Goal: Transaction & Acquisition: Purchase product/service

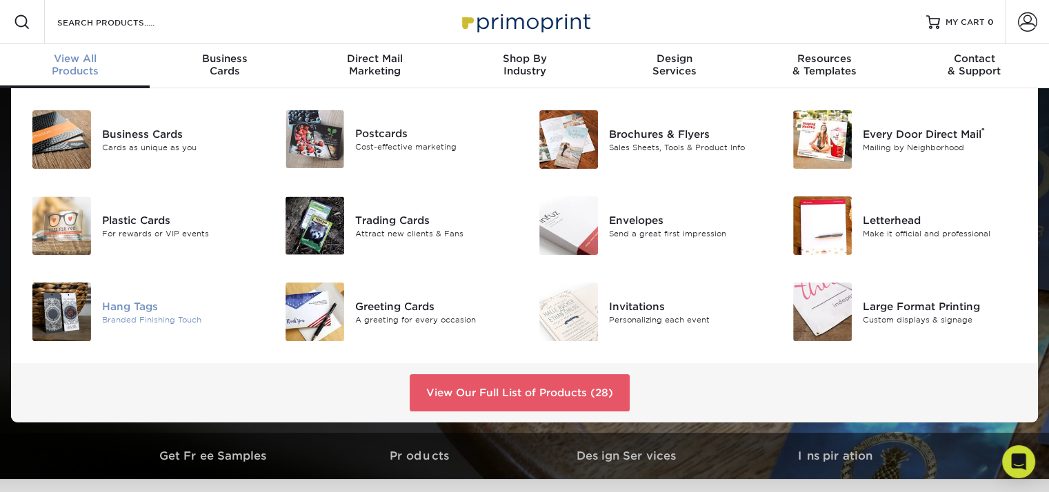
click at [143, 323] on div "Branded Finishing Touch" at bounding box center [181, 320] width 159 height 12
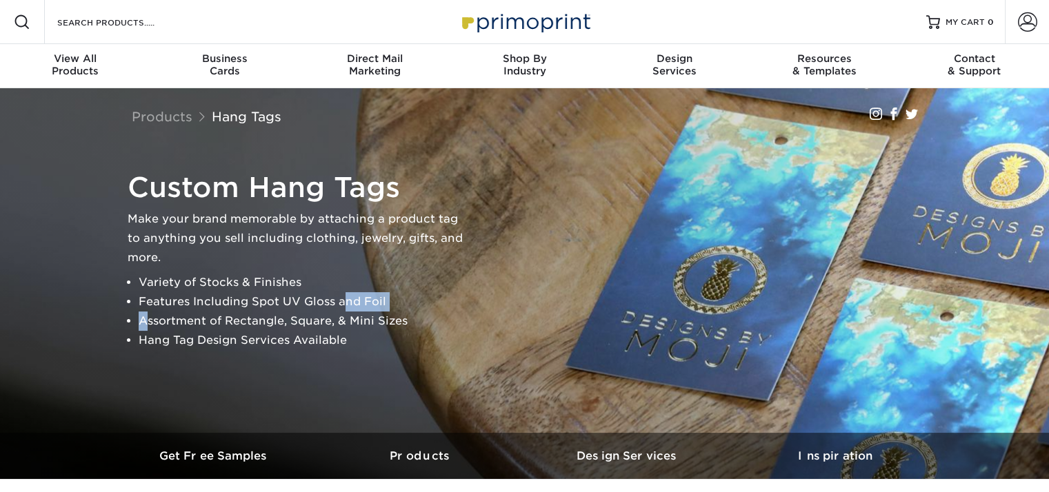
drag, startPoint x: 0, startPoint y: 0, endPoint x: 730, endPoint y: 421, distance: 842.7
click at [730, 421] on div "Custom Hang Tags Make your brand memorable by attaching a product tag to anythi…" at bounding box center [525, 260] width 828 height 345
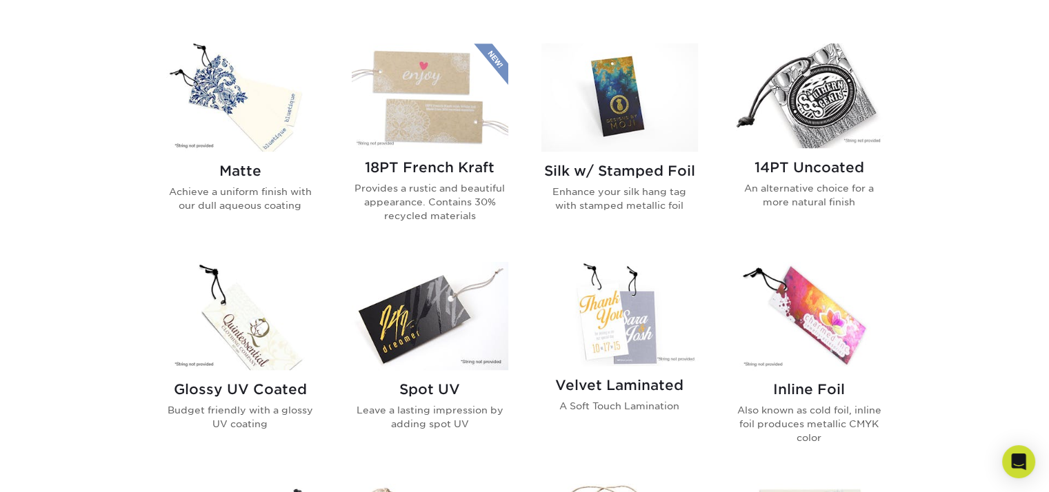
scroll to position [662, 0]
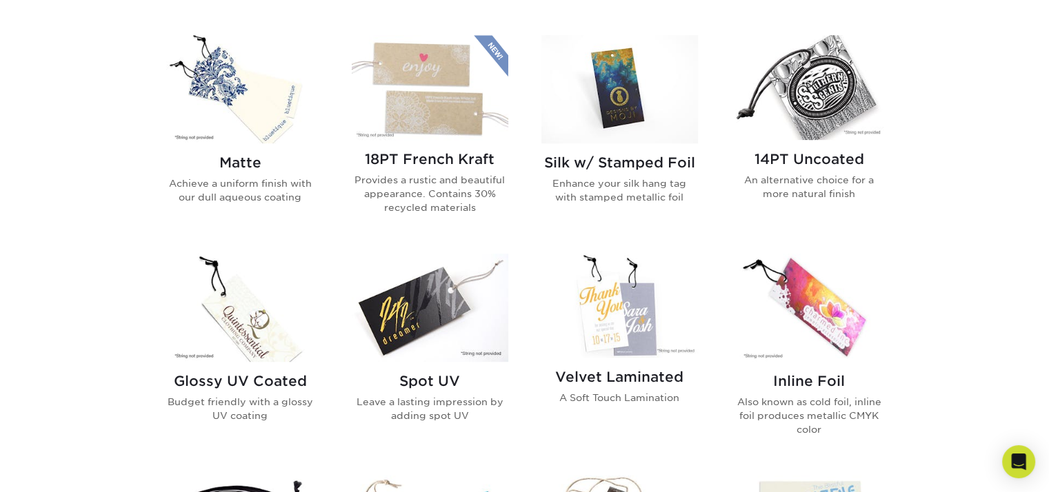
click at [230, 108] on img at bounding box center [240, 89] width 157 height 108
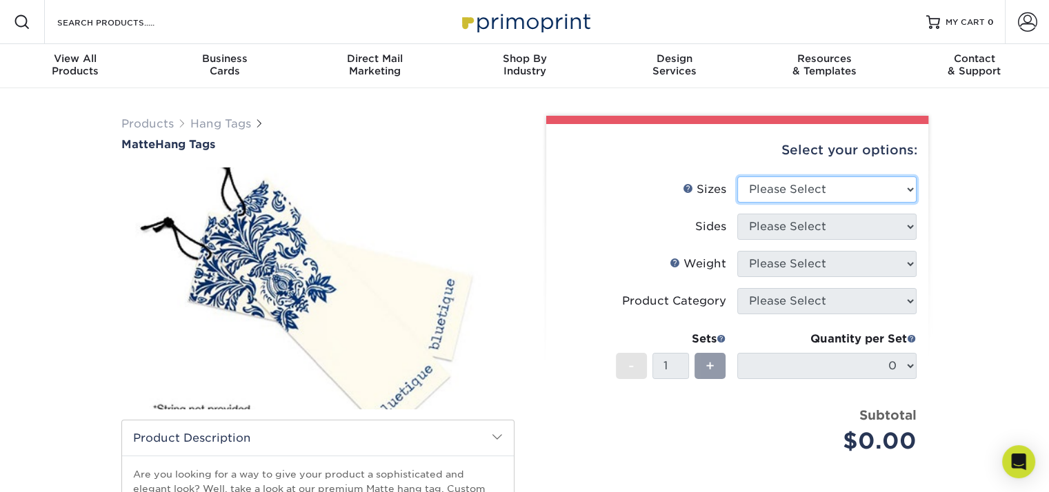
click at [908, 191] on select "Please Select 1.5" x 3.5" 1.75" x 3.5" 2" x 2" 2" x 3.5" 2" x 4" 2" x 6" 2.5" x…" at bounding box center [826, 190] width 179 height 26
select select "2.00x3.50"
click at [737, 177] on select "Please Select 1.5" x 3.5" 1.75" x 3.5" 2" x 2" 2" x 3.5" 2" x 4" 2" x 6" 2.5" x…" at bounding box center [826, 190] width 179 height 26
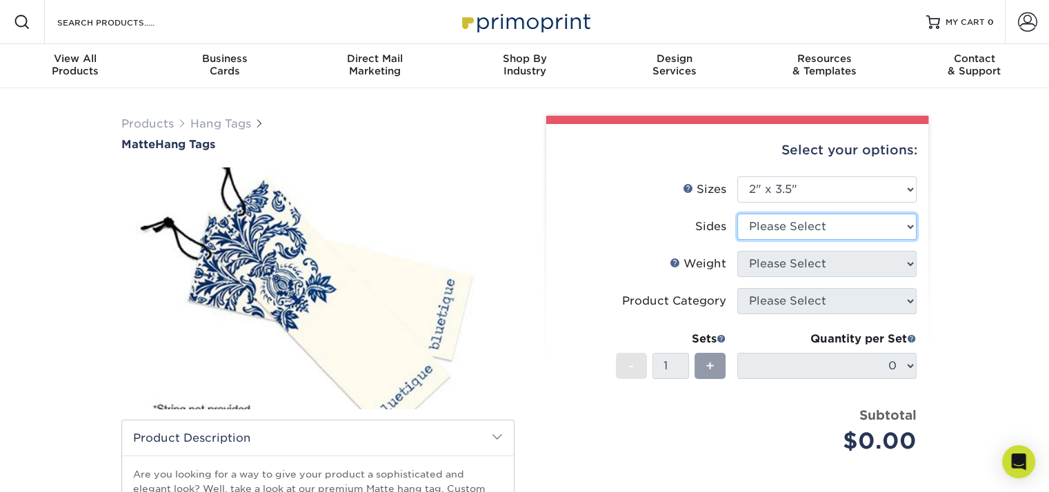
click at [791, 226] on select "Please Select Print Both Sides Print Front Only" at bounding box center [826, 227] width 179 height 26
select select "13abbda7-1d64-4f25-8bb2-c179b224825d"
click at [737, 214] on select "Please Select Print Both Sides Print Front Only" at bounding box center [826, 227] width 179 height 26
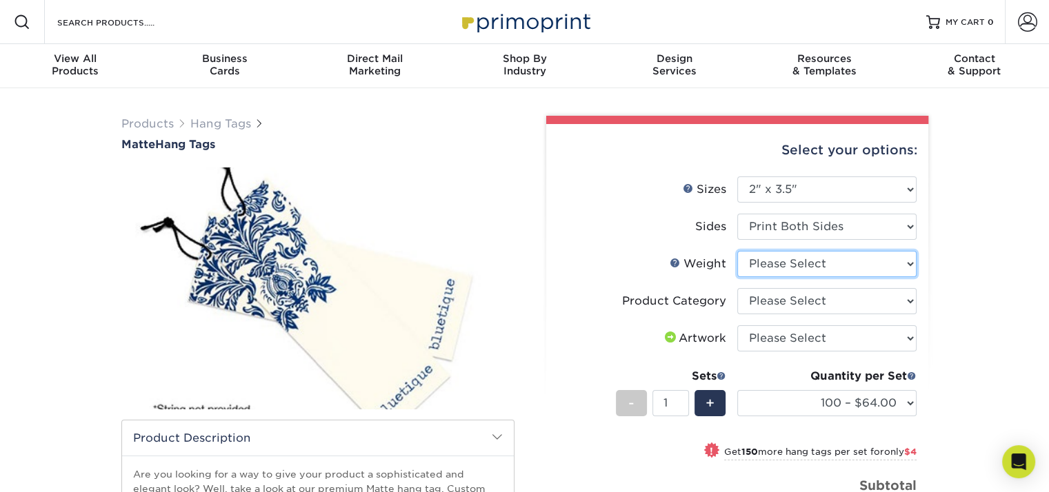
click at [908, 268] on select "Please Select 16PT" at bounding box center [826, 264] width 179 height 26
select select "16PT"
click at [737, 251] on select "Please Select 16PT" at bounding box center [826, 264] width 179 height 26
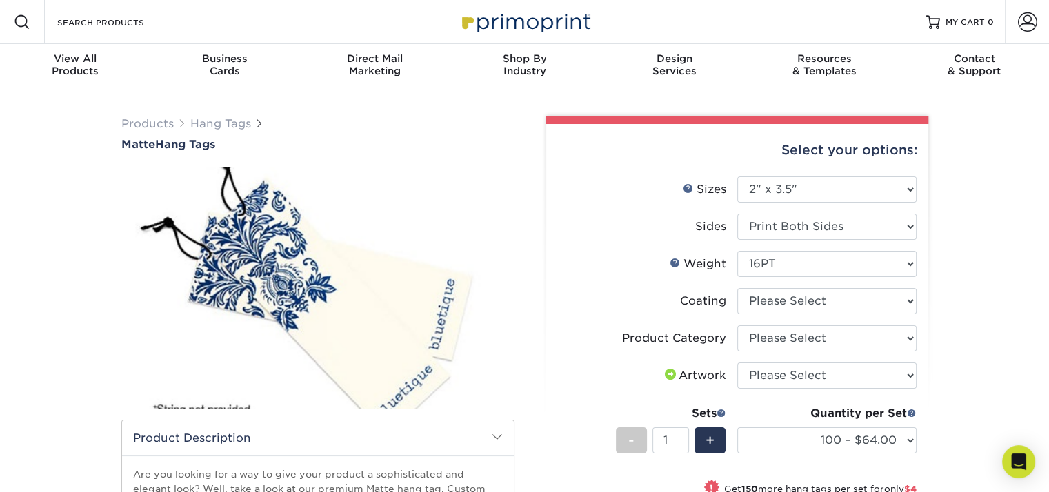
click at [916, 337] on ul "Sizes Help Sizes Please Select 1.5" x 3.5" 1.75" x 3.5" 2" x 2" 2" x 3.5" 2" x …" at bounding box center [737, 380] width 360 height 406
click at [905, 336] on select "Please Select Hang Tags" at bounding box center [826, 339] width 179 height 26
select select "428aa75b-4ae7-4398-9e0a-74f4b33909ed"
click at [737, 326] on select "Please Select Hang Tags" at bounding box center [826, 339] width 179 height 26
click at [902, 435] on select "100 – $64.00 250 – $68.00 500 – $71.00 1000 – $82.00 2500 – $189.00 5000 – $316…" at bounding box center [826, 441] width 179 height 26
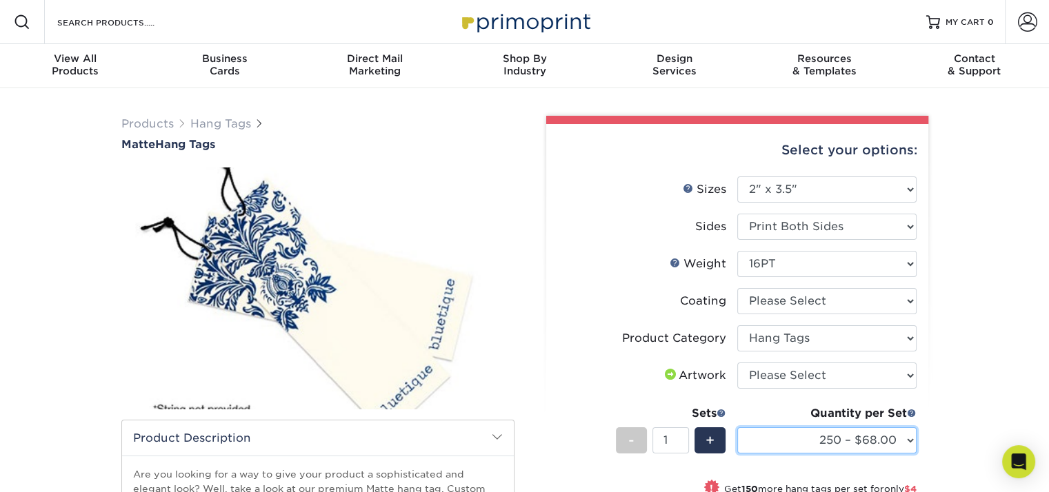
click at [737, 428] on select "100 – $64.00 250 – $68.00 500 – $71.00 1000 – $82.00 2500 – $189.00 5000 – $316…" at bounding box center [826, 441] width 179 height 26
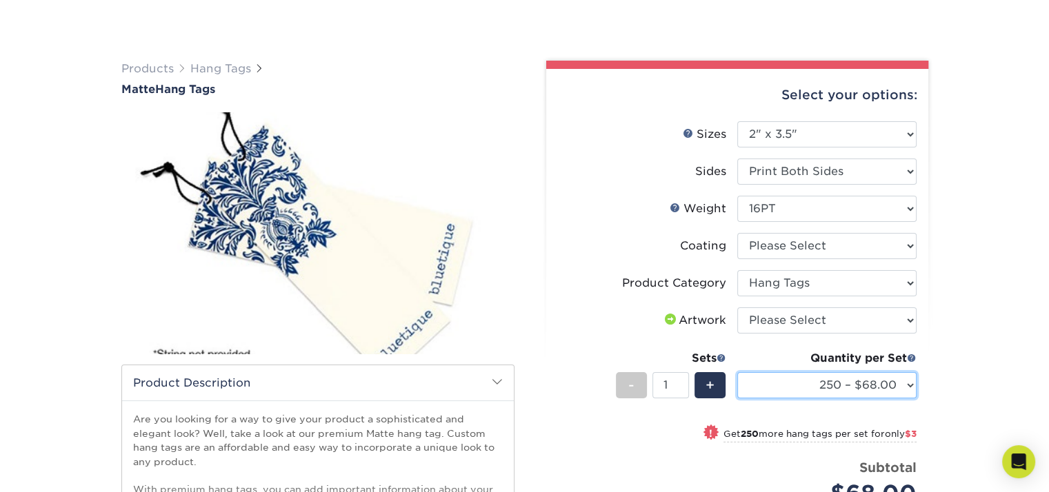
scroll to position [147, 0]
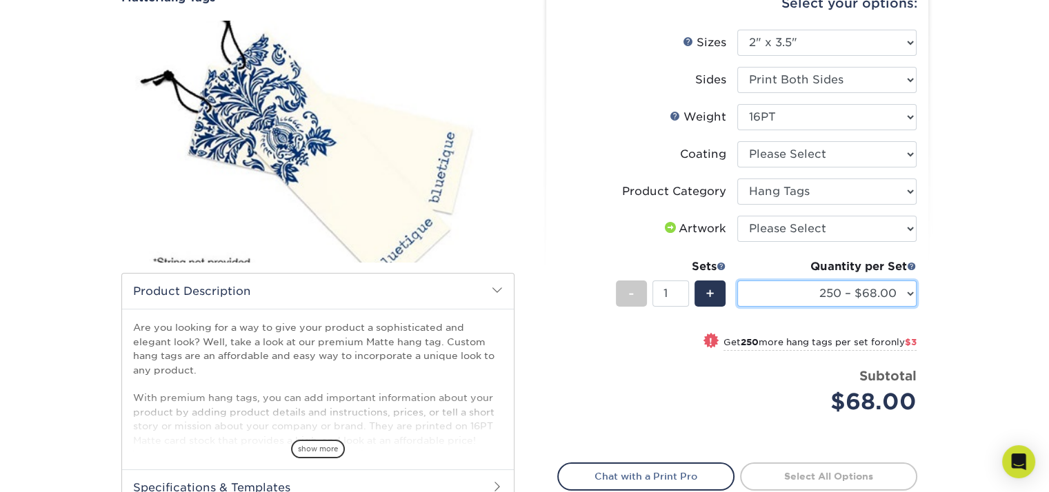
click at [912, 286] on select "100 – $64.00 250 – $68.00 500 – $71.00 1000 – $82.00 2500 – $189.00 5000 – $316…" at bounding box center [826, 294] width 179 height 26
select select "500 – $71.00"
click at [737, 281] on select "100 – $64.00 250 – $68.00 500 – $71.00 1000 – $82.00 2500 – $189.00 5000 – $316…" at bounding box center [826, 294] width 179 height 26
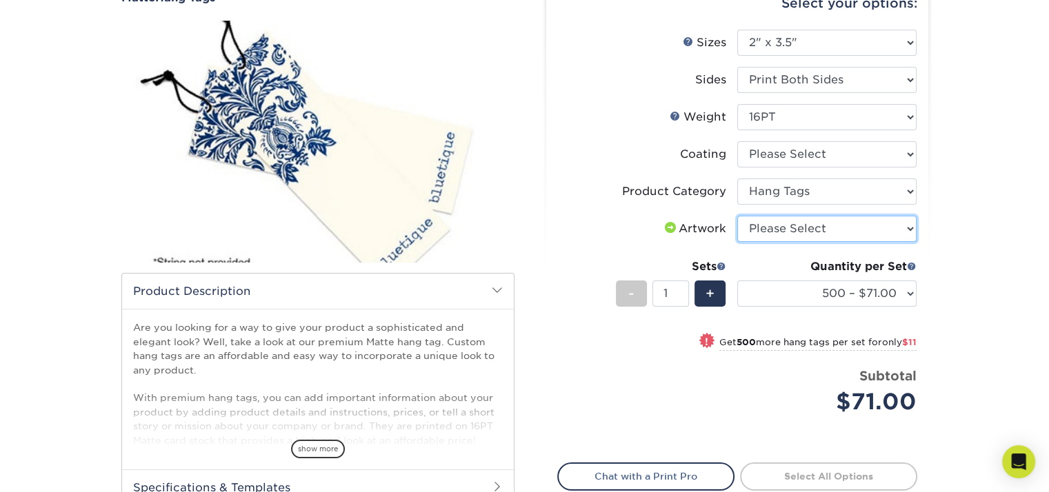
click at [909, 232] on select "Please Select I will upload files I need a design - $75" at bounding box center [826, 229] width 179 height 26
select select "upload"
click at [737, 216] on select "Please Select I will upload files I need a design - $75" at bounding box center [826, 229] width 179 height 26
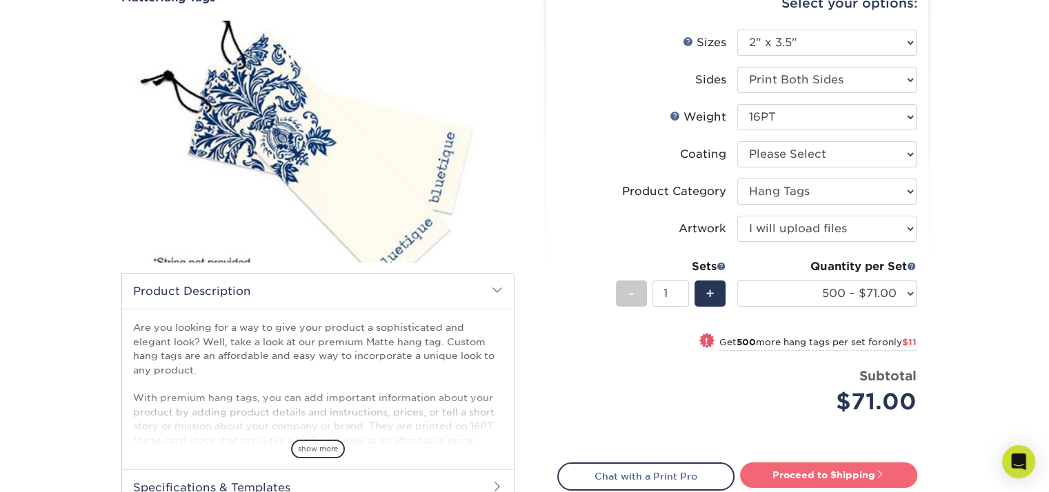
click at [901, 479] on link "Proceed to Shipping" at bounding box center [828, 475] width 177 height 25
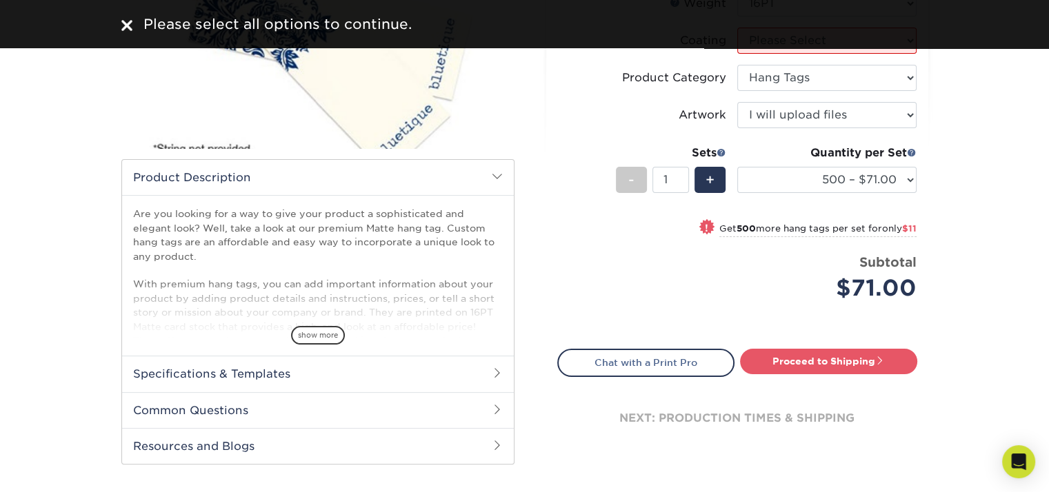
scroll to position [117, 0]
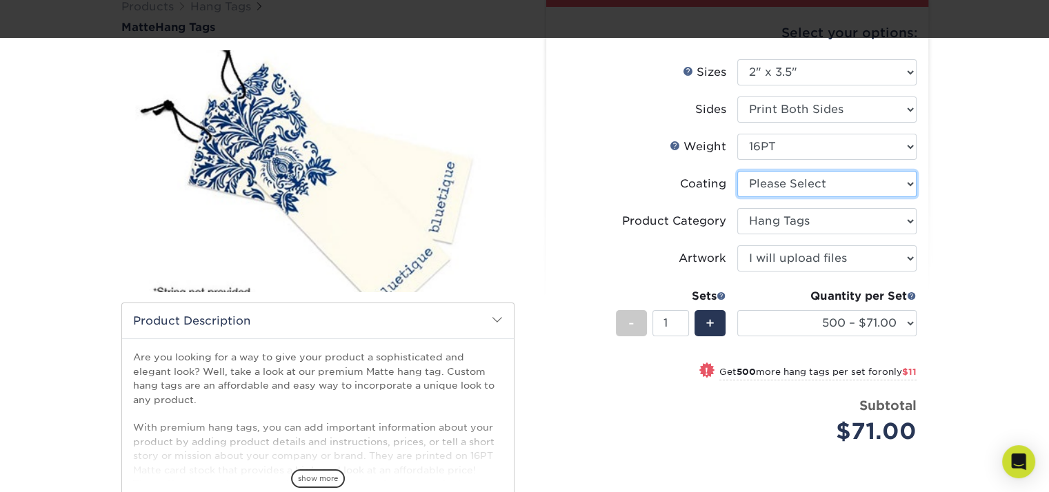
click at [892, 180] on select at bounding box center [826, 184] width 179 height 26
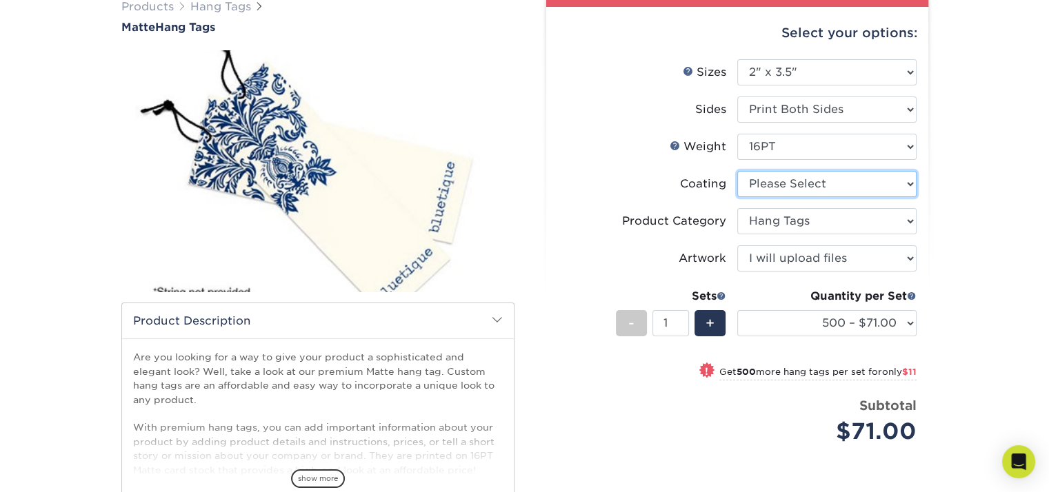
select select "121bb7b5-3b4d-429f-bd8d-bbf80e953313"
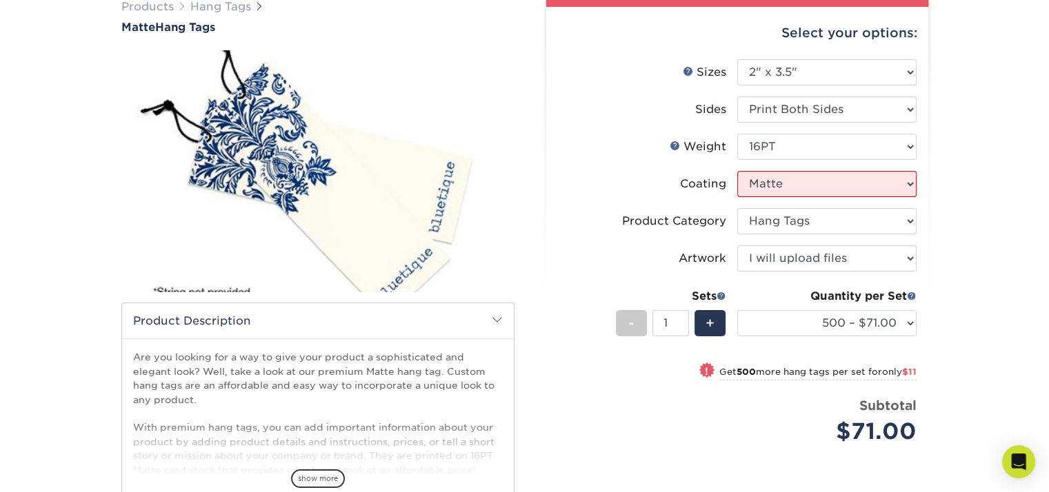
click at [737, 171] on select at bounding box center [826, 184] width 179 height 26
select select "-1"
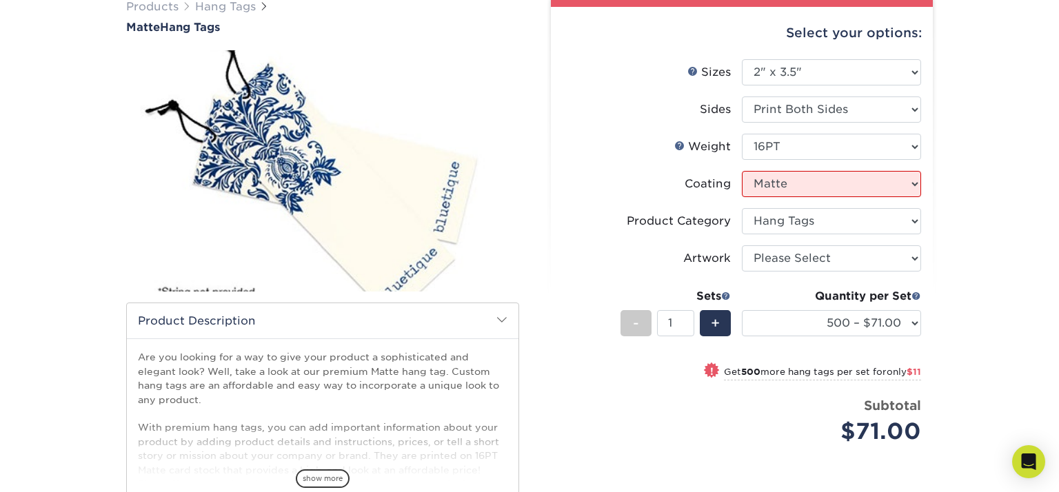
select select "-1"
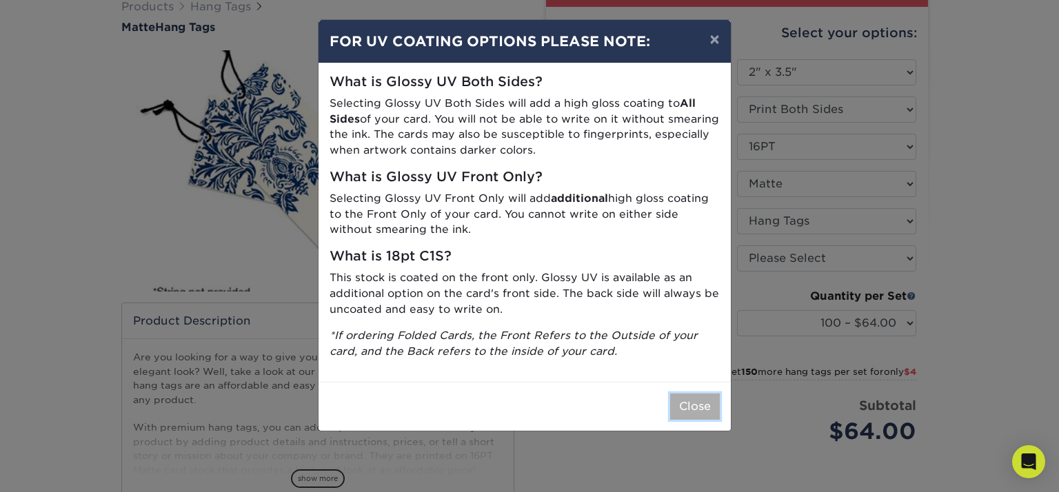
click at [714, 399] on button "Close" at bounding box center [695, 407] width 50 height 26
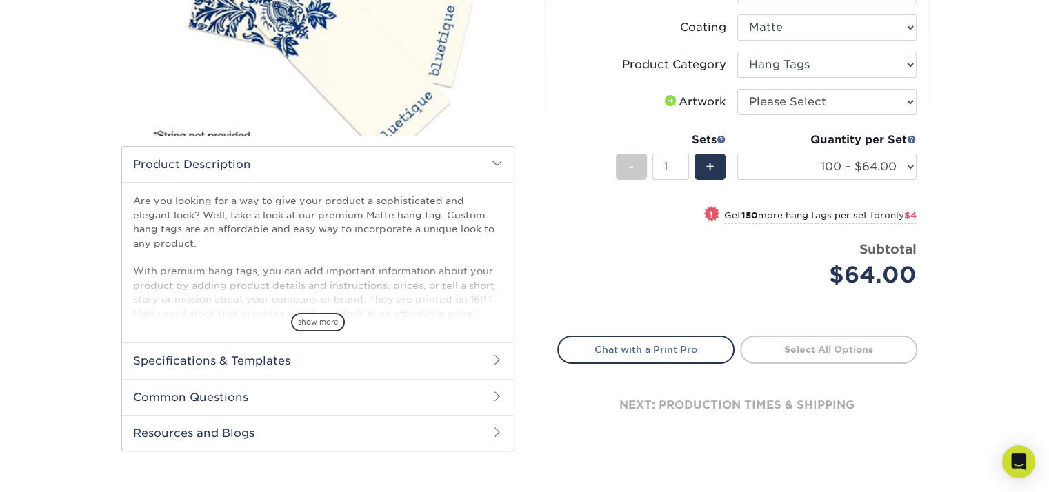
scroll to position [320, 0]
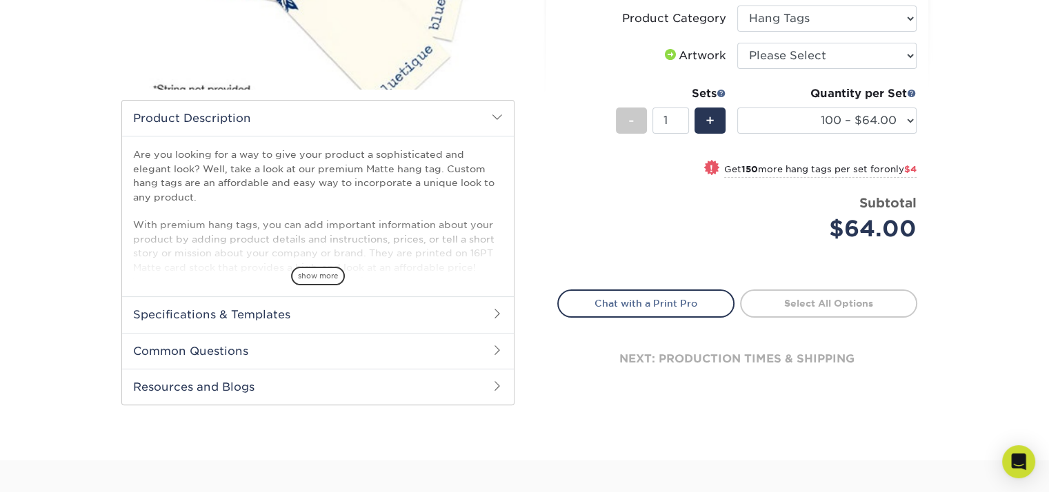
click at [255, 319] on h2 "Specifications & Templates" at bounding box center [318, 315] width 392 height 36
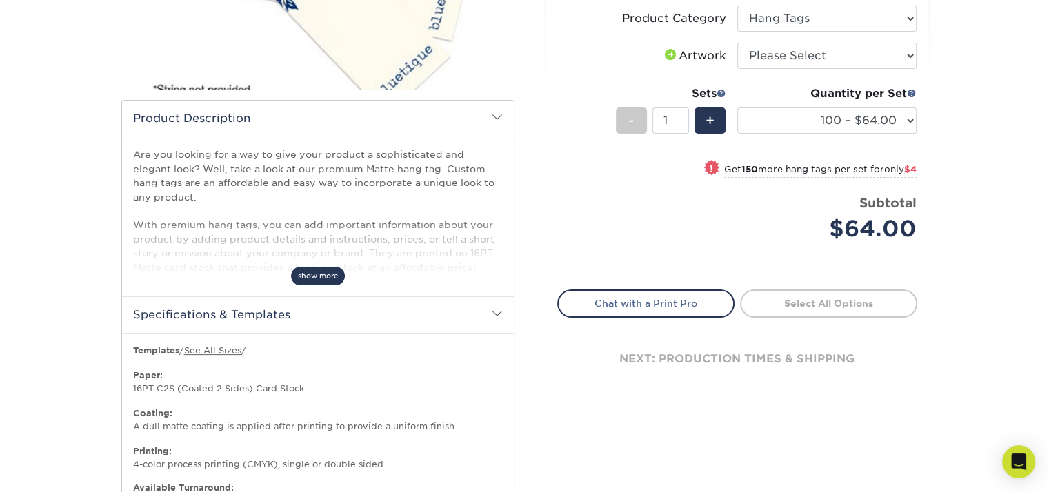
click at [318, 276] on span "show more" at bounding box center [318, 276] width 54 height 19
